Goal: Task Accomplishment & Management: Use online tool/utility

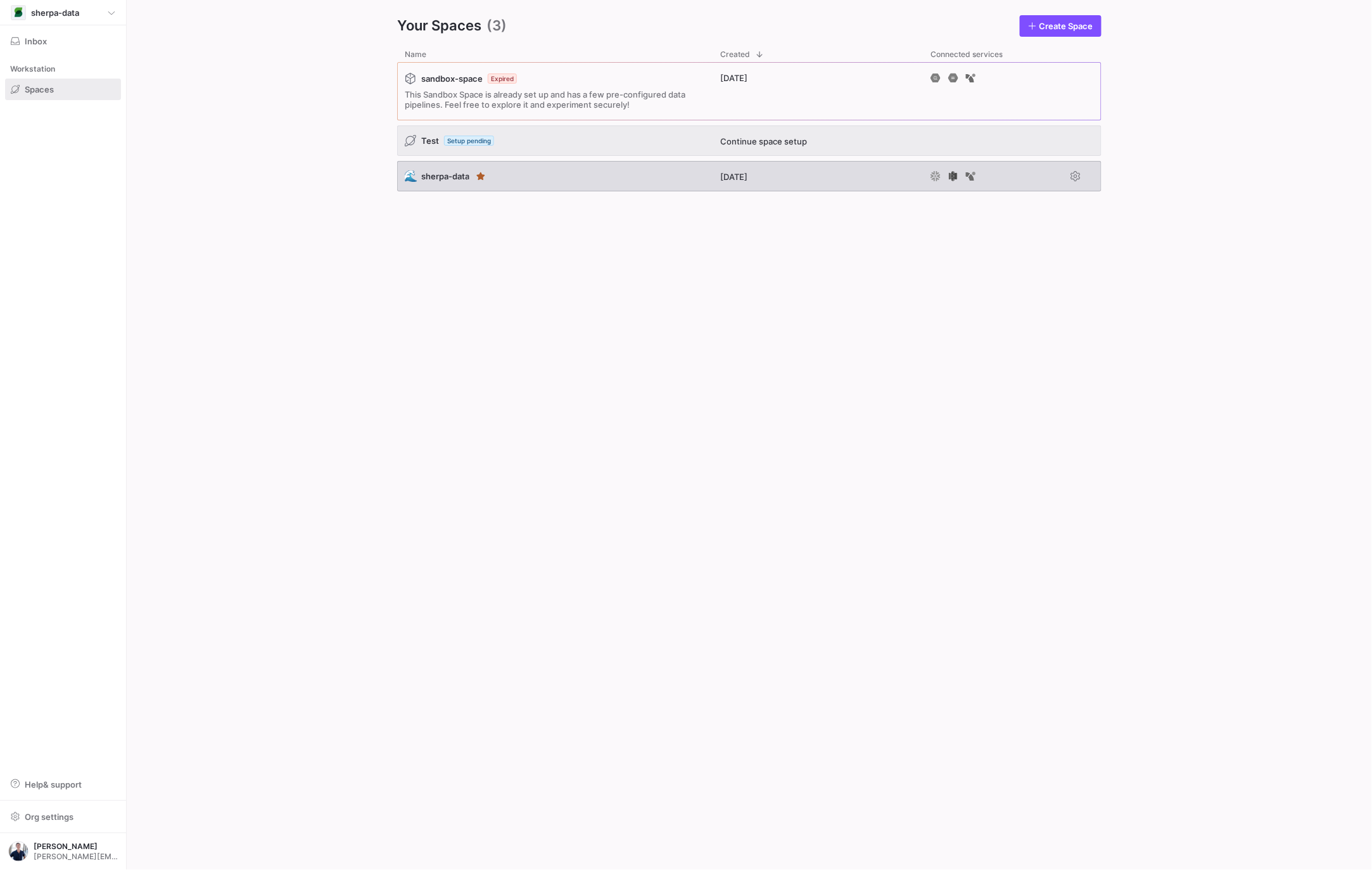
click at [554, 178] on div "🌊 sherpa-data" at bounding box center [555, 176] width 315 height 31
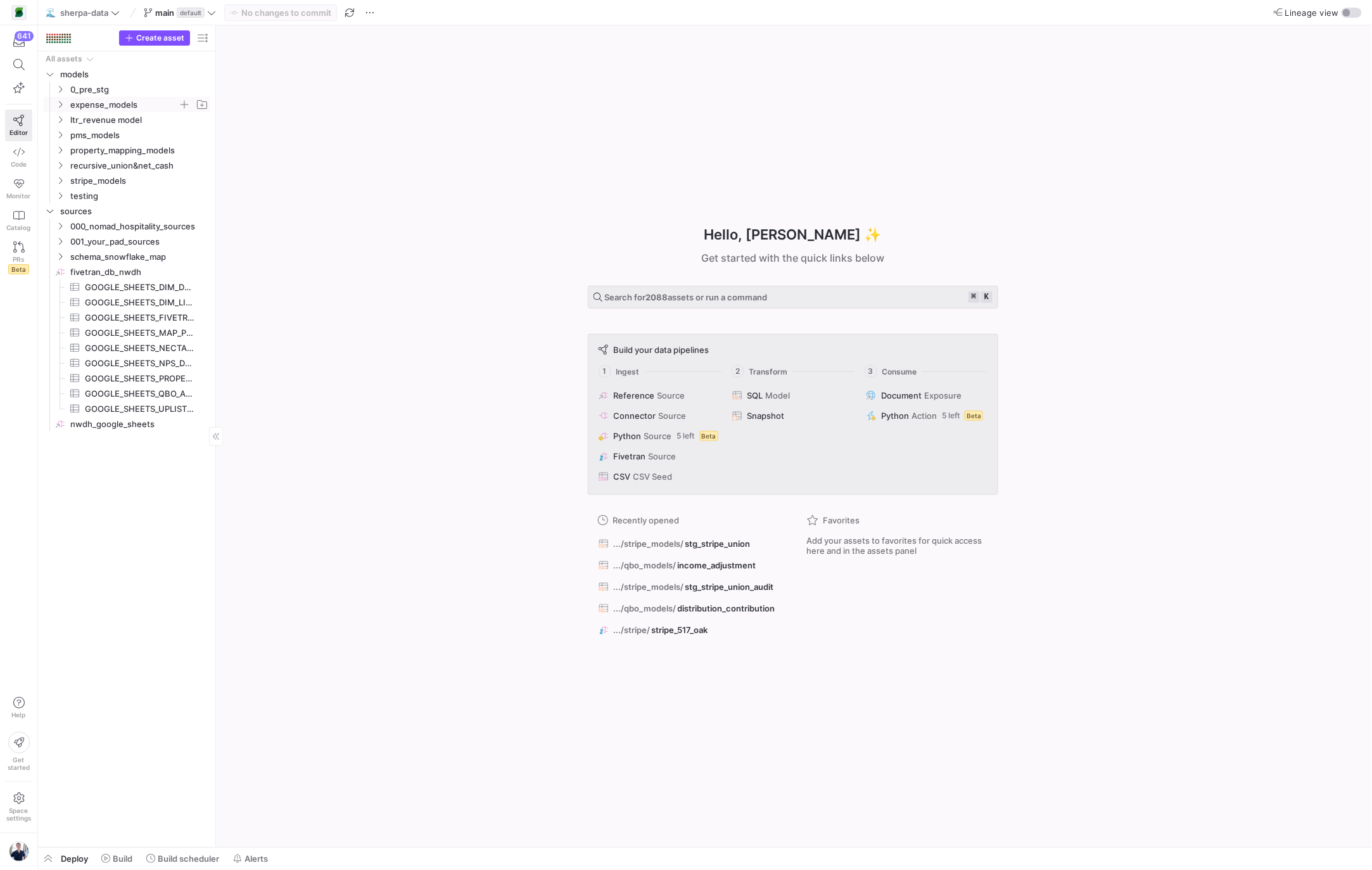
click at [92, 104] on span "expense_models" at bounding box center [124, 104] width 108 height 14
click at [73, 115] on y42-icon "Press SPACE to select this row." at bounding box center [70, 120] width 10 height 10
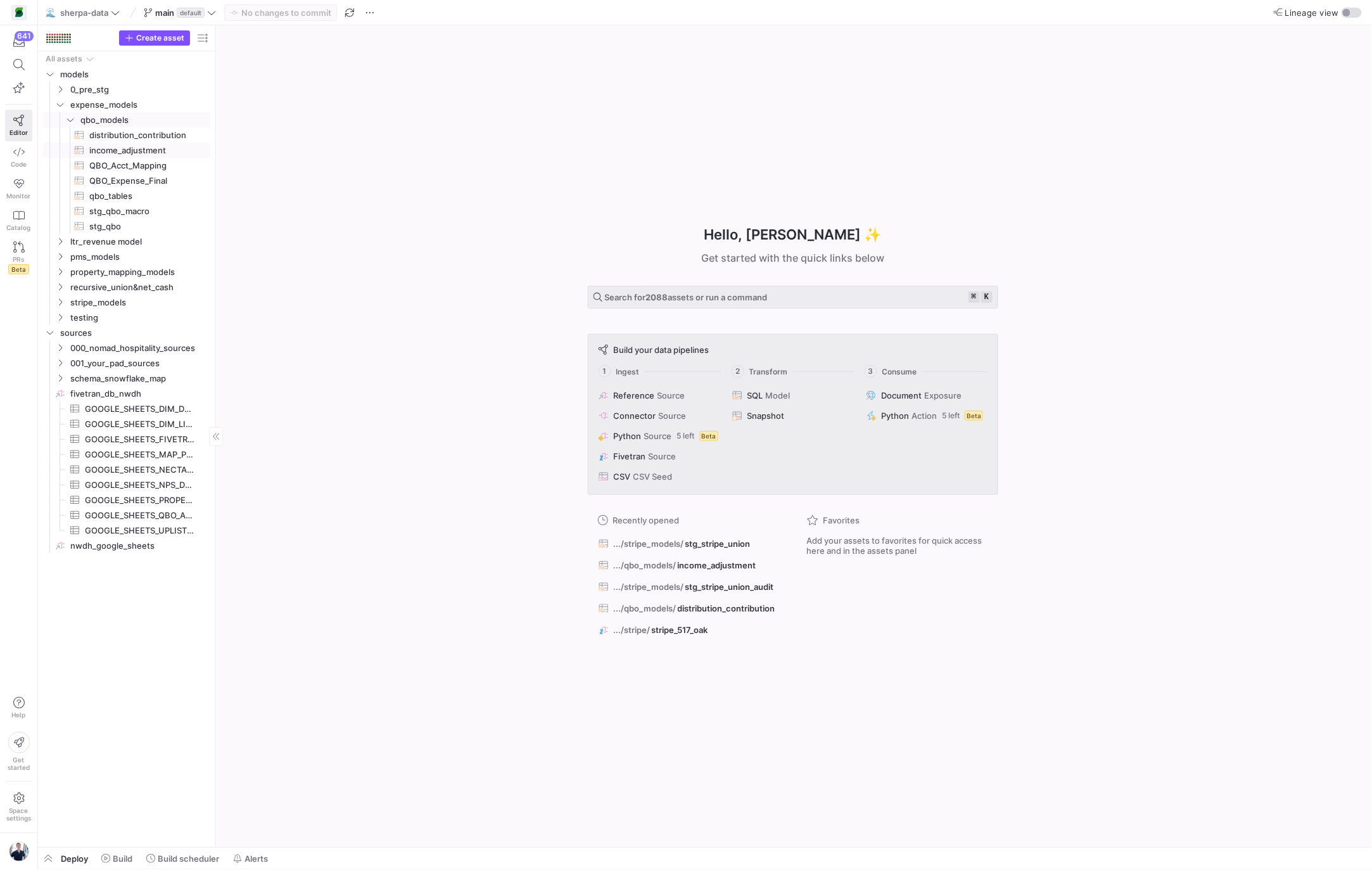
click at [116, 149] on span "income_adjustment​​​​​​​​​​" at bounding box center [143, 150] width 106 height 14
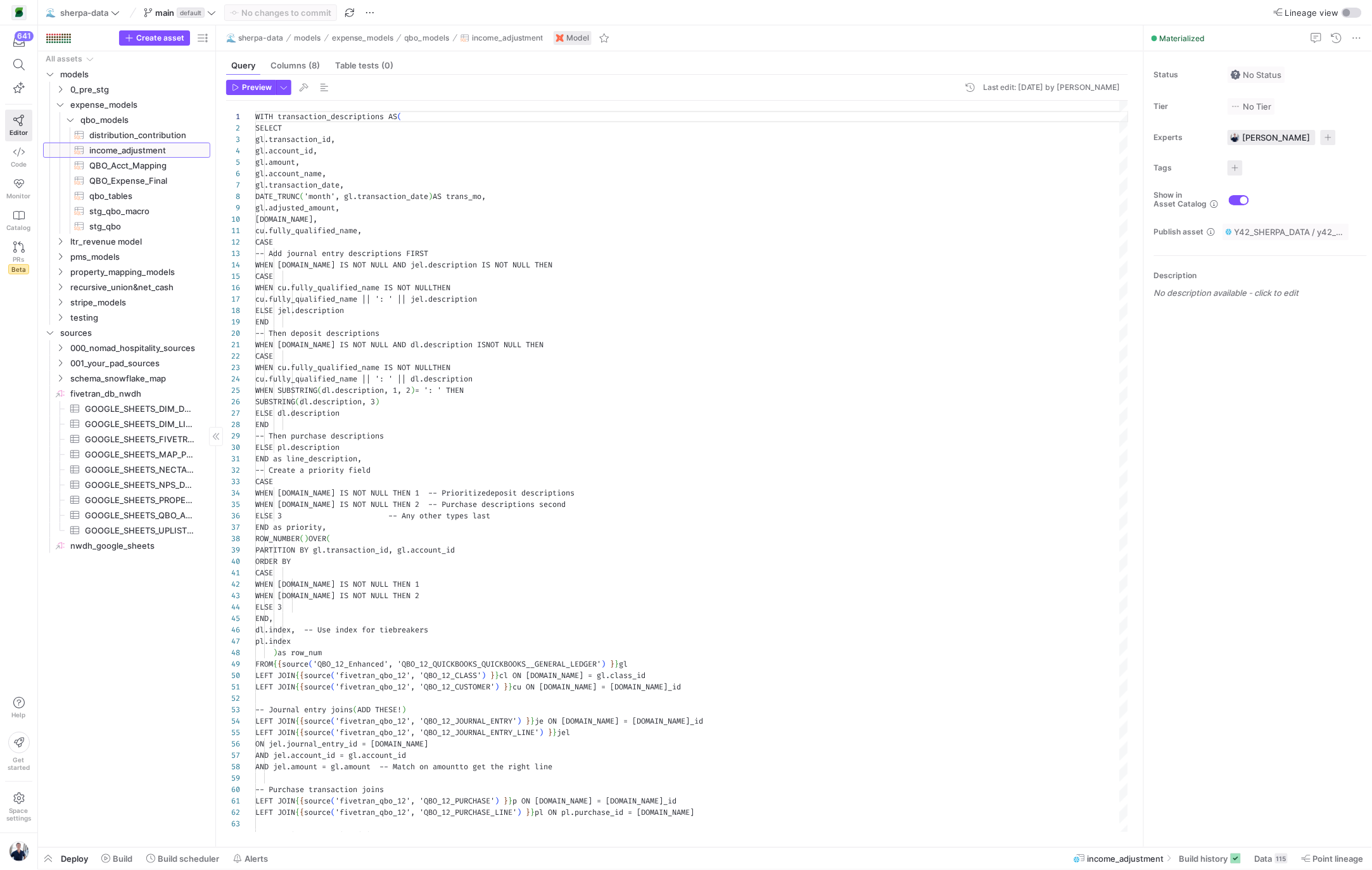
scroll to position [114, 0]
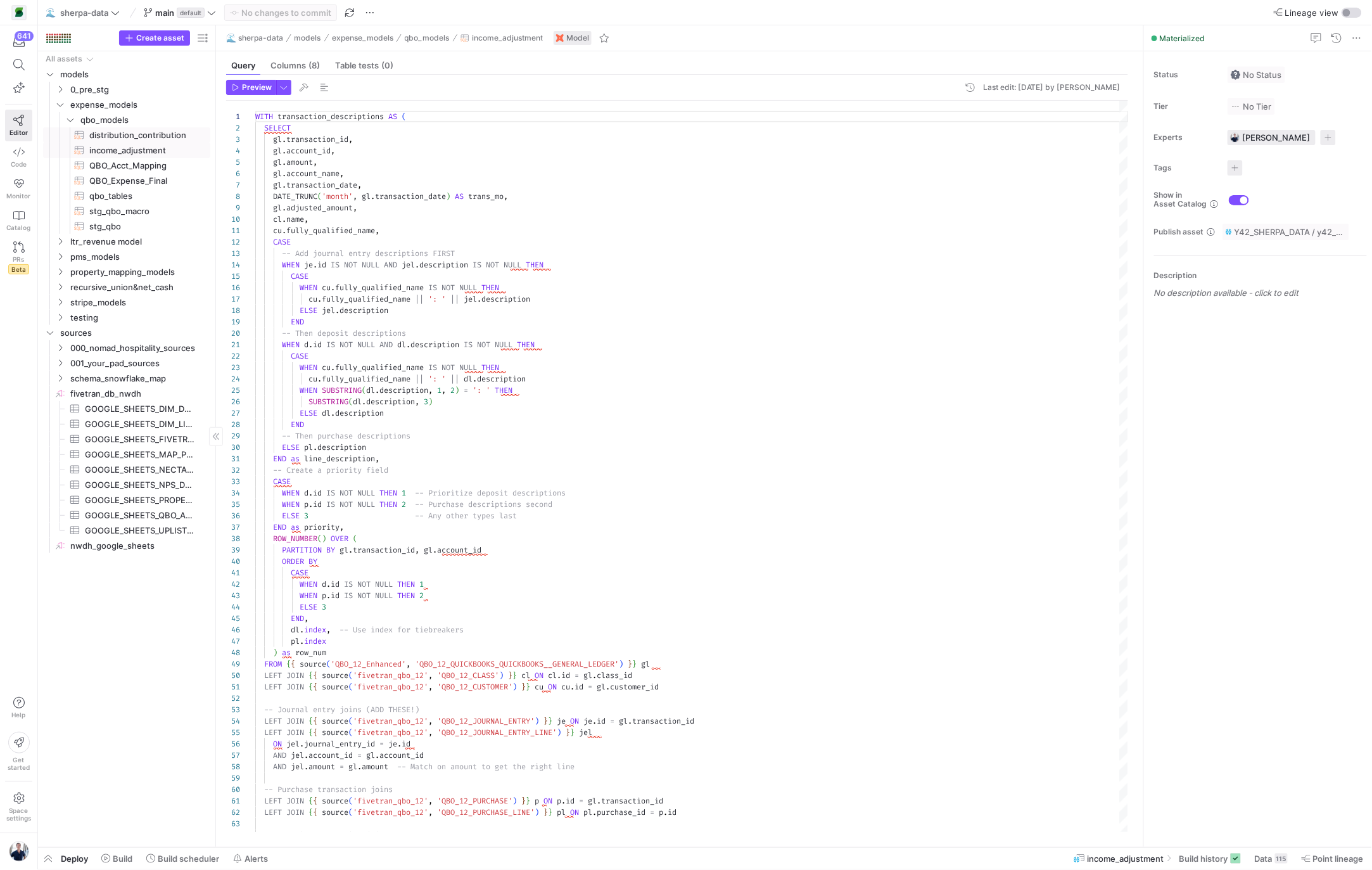
click at [121, 135] on span "distribution_contribution​​​​​​​​​​" at bounding box center [143, 135] width 106 height 14
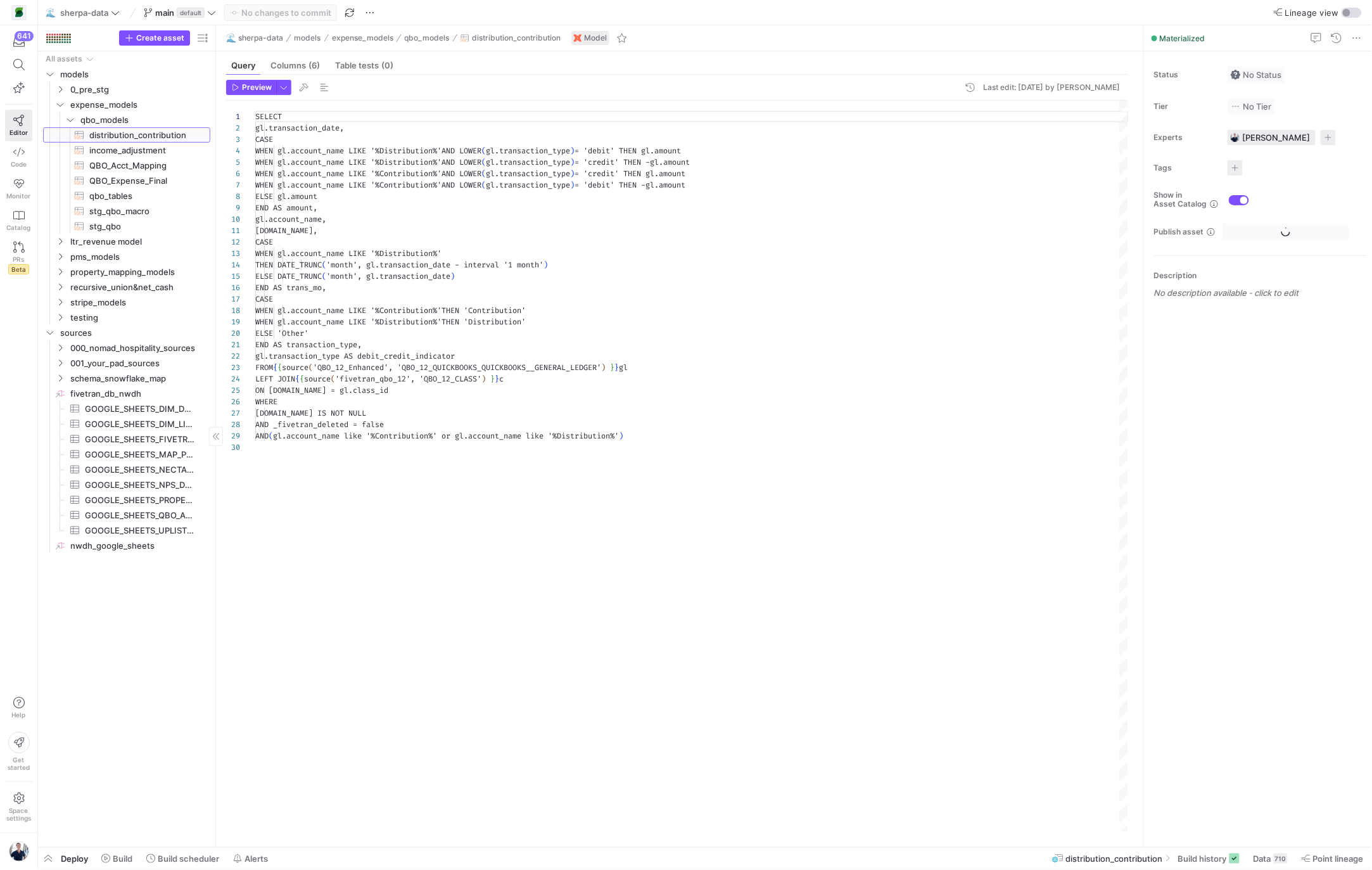
scroll to position [92, 0]
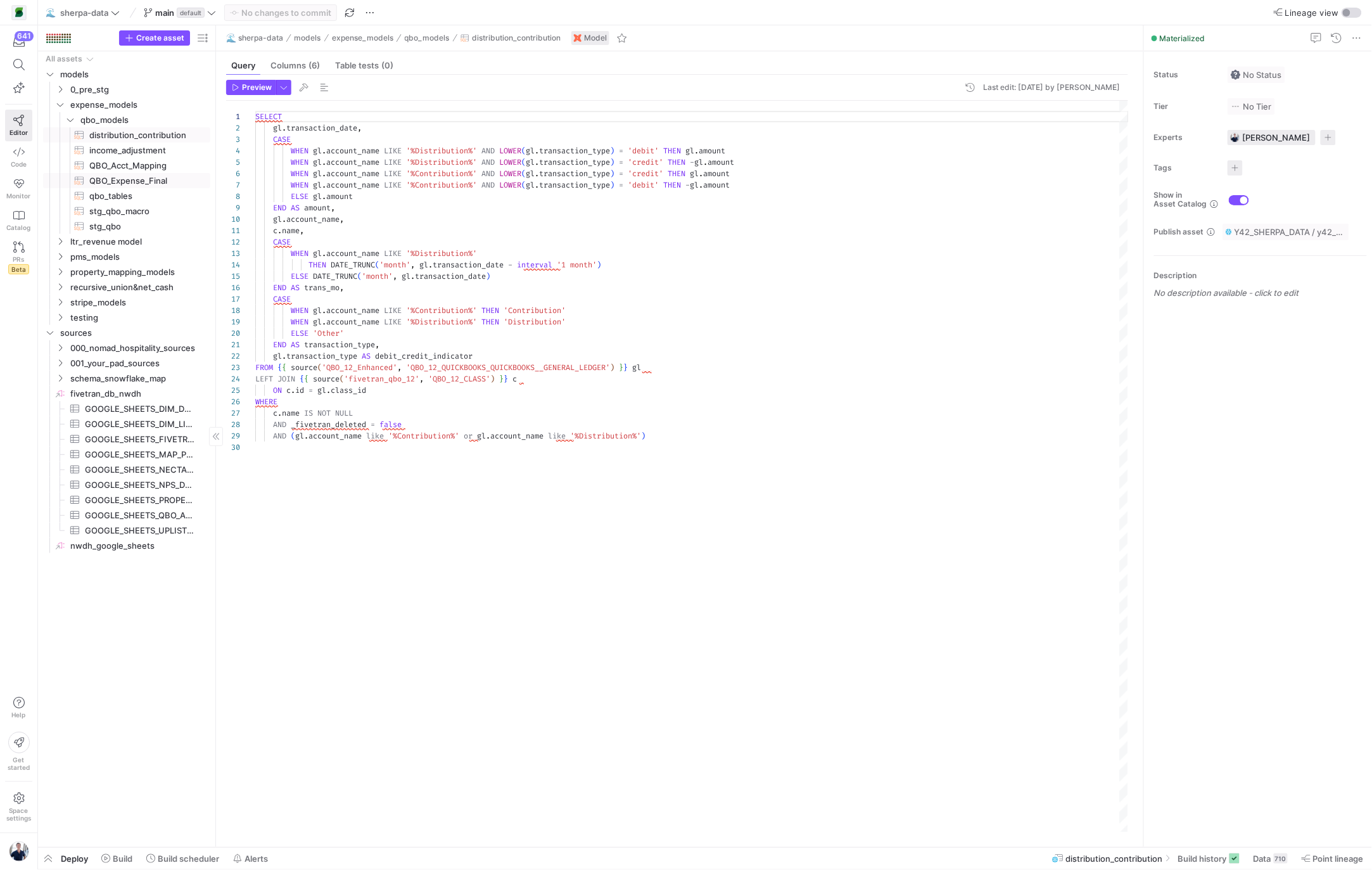
click at [125, 180] on span "QBO_Expense_Final​​​​​​​​​​" at bounding box center [143, 180] width 106 height 14
type textarea "with base_data as ( select transaction_id --, transaction_line_id --, account_i…"
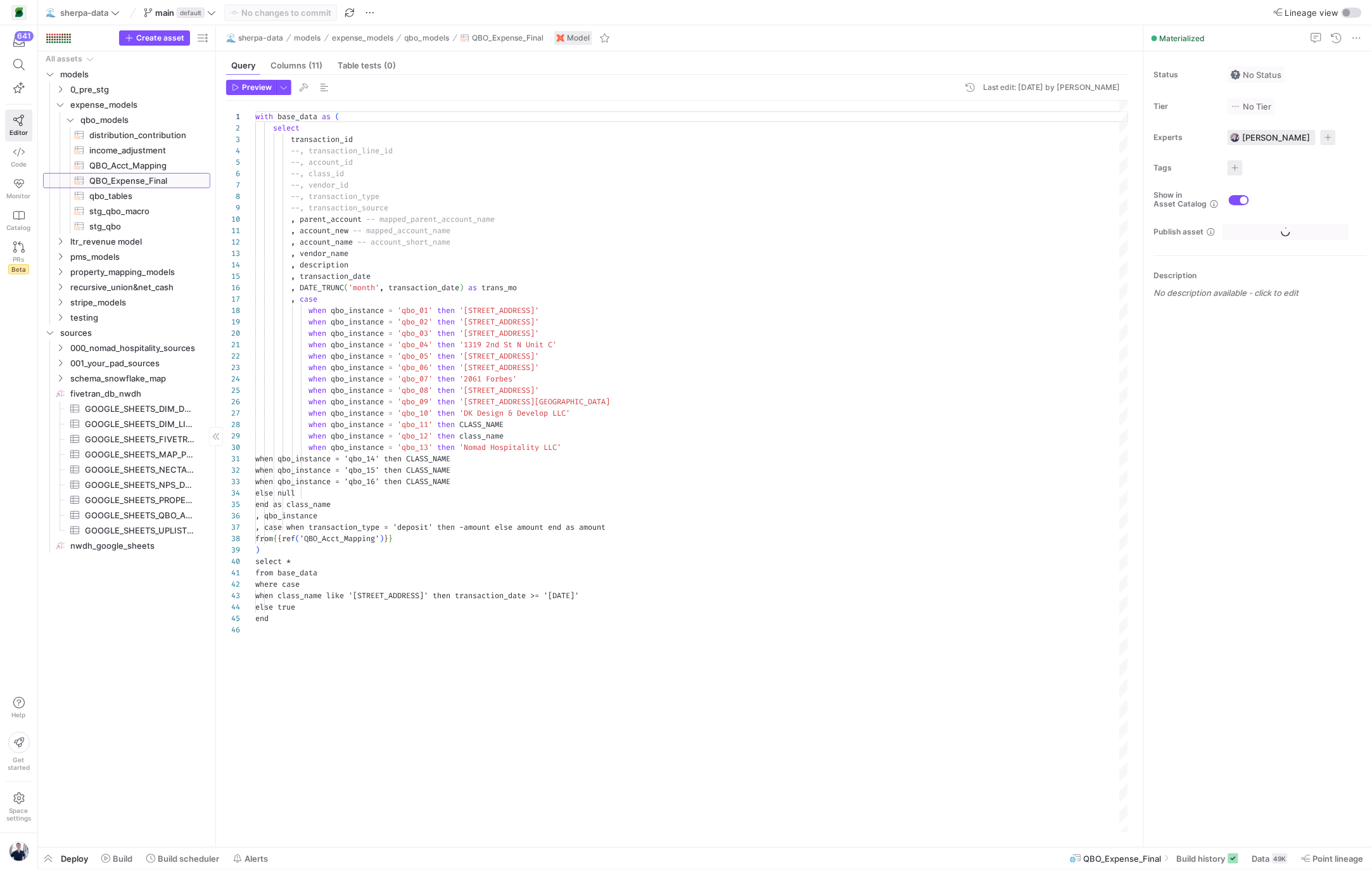
scroll to position [114, 0]
